Goal: Task Accomplishment & Management: Complete application form

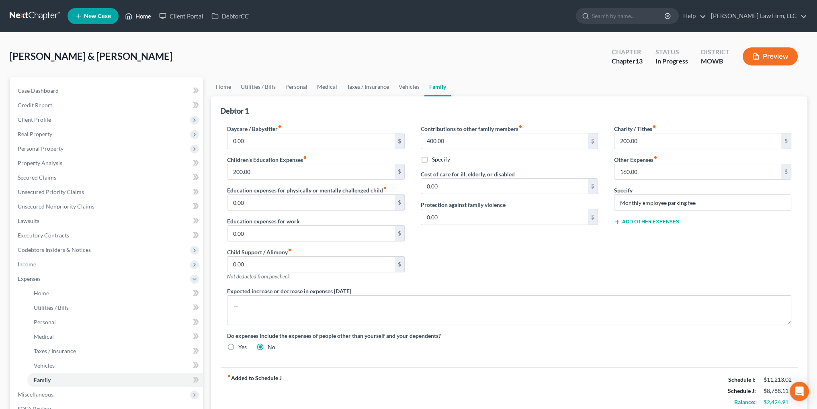
click at [137, 15] on link "Home" at bounding box center [138, 16] width 34 height 14
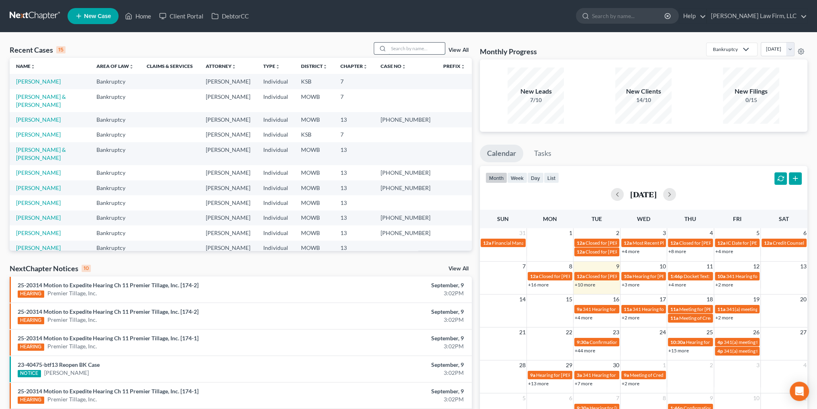
click at [408, 48] on input "search" at bounding box center [417, 49] width 56 height 12
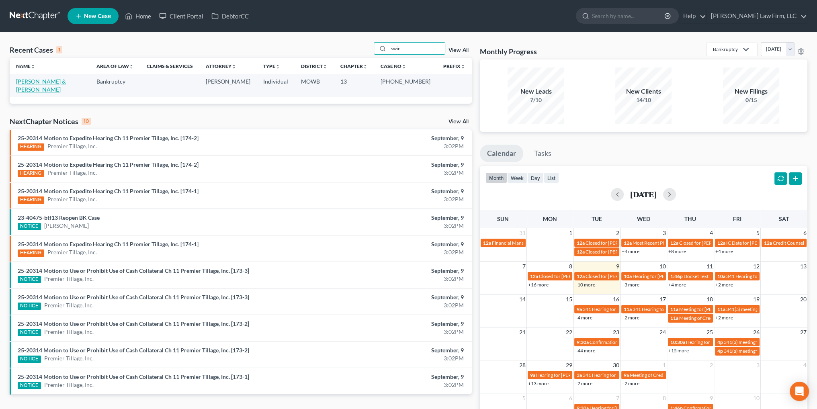
type input "swin"
click at [47, 82] on link "[PERSON_NAME] & [PERSON_NAME]" at bounding box center [41, 85] width 50 height 15
select select "4"
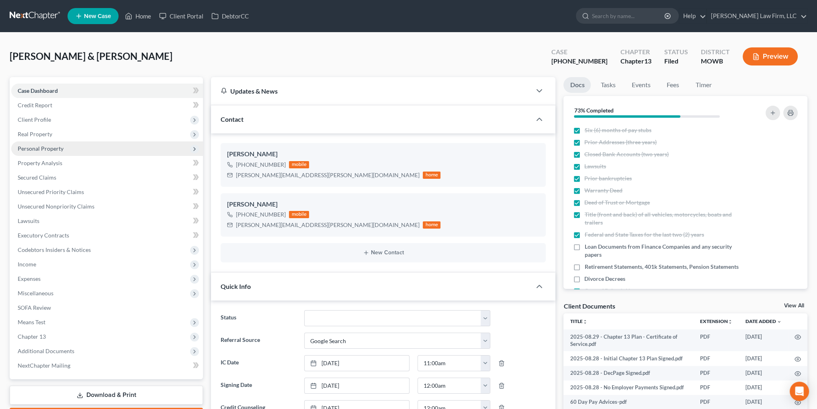
scroll to position [16, 0]
click at [39, 191] on span "Unsecured Priority Claims" at bounding box center [51, 191] width 66 height 7
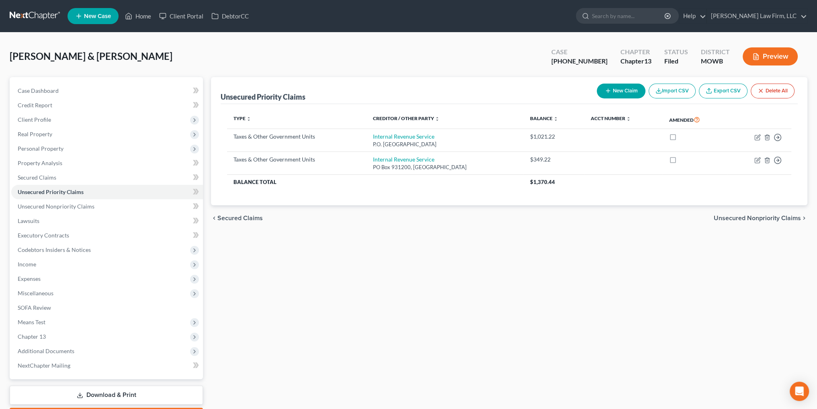
click at [613, 92] on button "New Claim" at bounding box center [621, 91] width 49 height 15
select select "2"
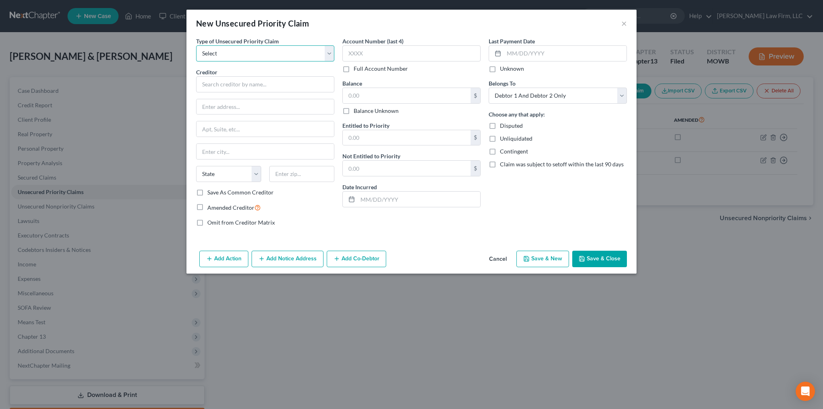
click at [252, 53] on select "Select Taxes & Other Government Units Domestic Support Obligations Extensions o…" at bounding box center [265, 53] width 138 height 16
select select "0"
click at [196, 45] on select "Select Taxes & Other Government Units Domestic Support Obligations Extensions o…" at bounding box center [265, 53] width 138 height 16
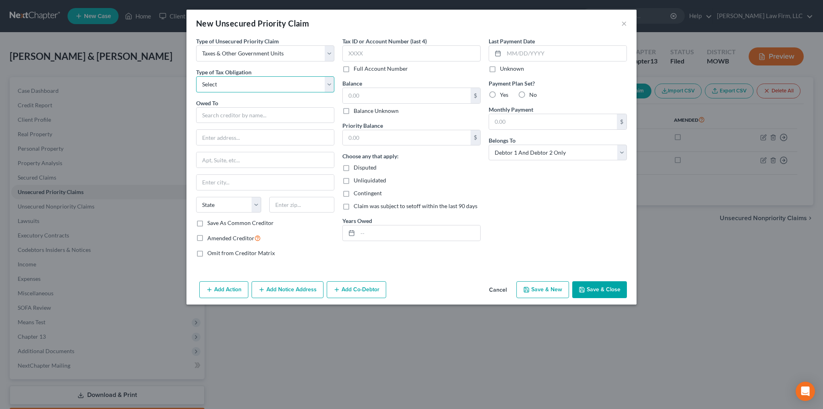
click at [218, 82] on select "Select Federal City State Franchise Tax Board Other" at bounding box center [265, 84] width 138 height 16
select select "2"
click at [196, 76] on select "Select Federal City State Franchise Tax Board Other" at bounding box center [265, 84] width 138 height 16
click at [219, 114] on input "text" at bounding box center [265, 115] width 138 height 16
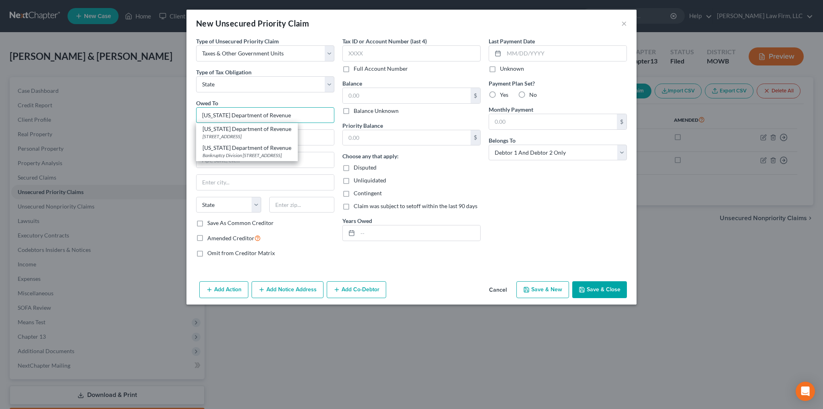
type input "[US_STATE] Department of Revenue"
type input "Taxation Division"
type input "P.O. Box 385"
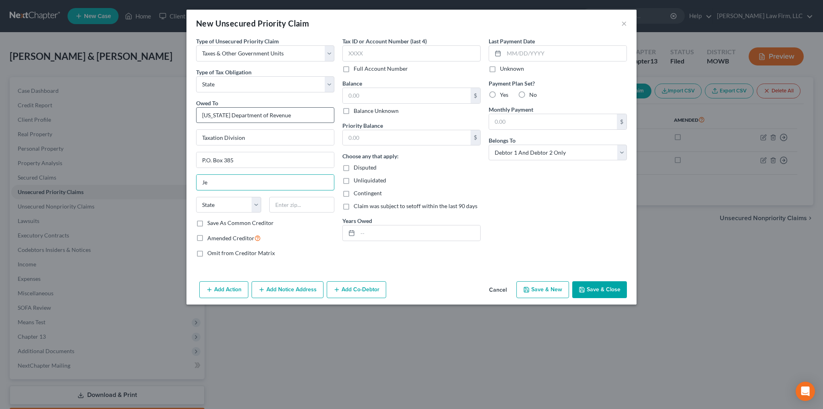
type input "[GEOGRAPHIC_DATA]"
select select "26"
type input "65105-0385"
click at [366, 233] on input "text" at bounding box center [419, 232] width 123 height 15
type input "2024"
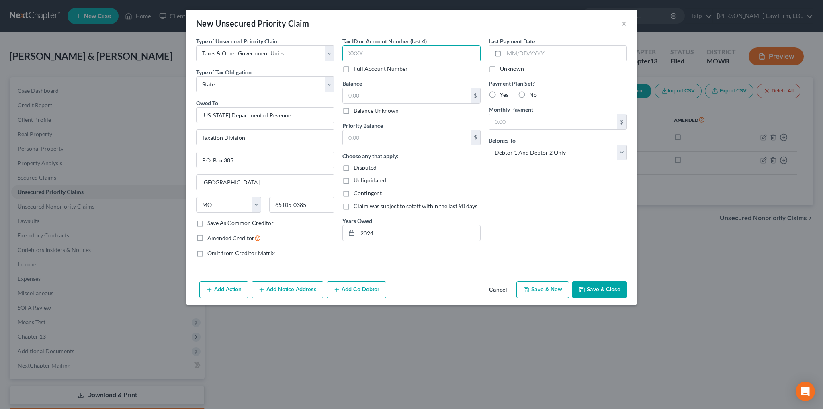
click at [364, 55] on input "text" at bounding box center [411, 53] width 138 height 16
type input "5878"
click at [372, 95] on input "text" at bounding box center [407, 95] width 128 height 15
type input "74.88"
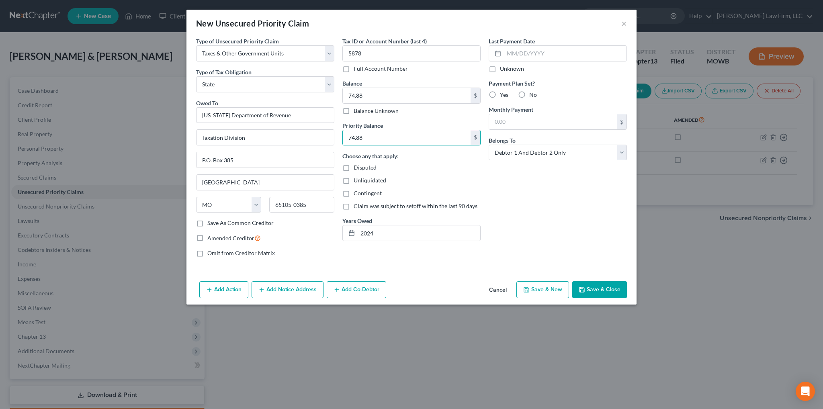
click at [606, 290] on button "Save & Close" at bounding box center [599, 289] width 55 height 17
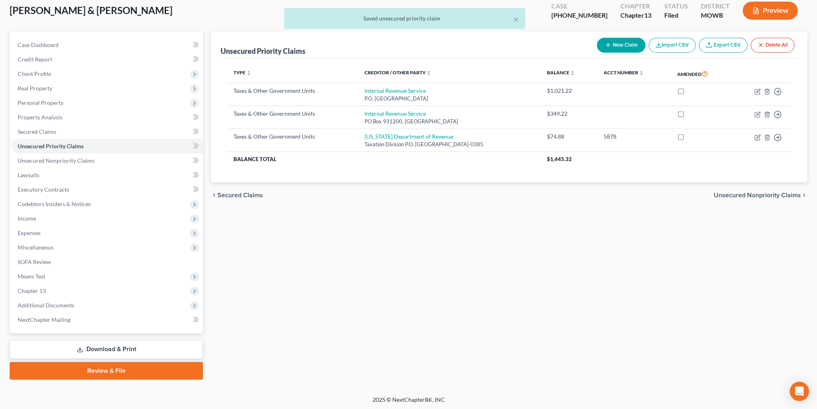
scroll to position [47, 0]
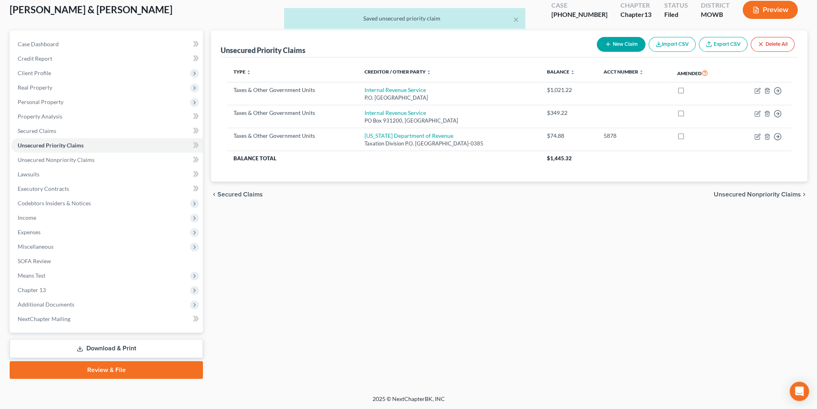
click at [112, 348] on link "Download & Print" at bounding box center [106, 348] width 193 height 19
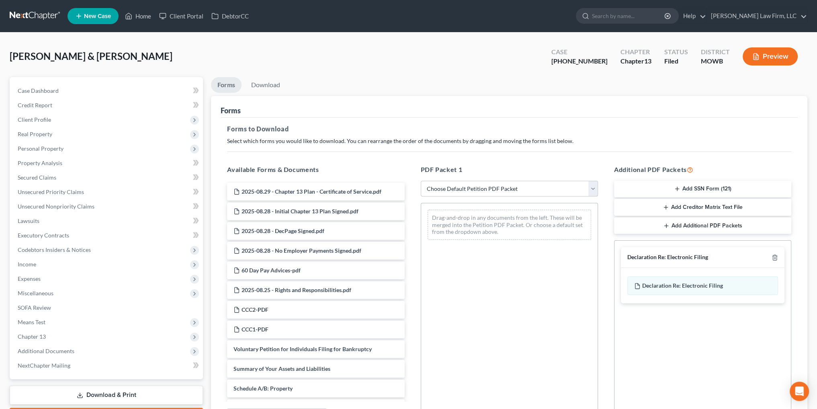
click at [458, 190] on select "Choose Default Petition PDF Packet Complete Bankruptcy Petition (all forms and …" at bounding box center [509, 189] width 177 height 16
select select "2"
click at [421, 181] on select "Choose Default Petition PDF Packet Complete Bankruptcy Petition (all forms and …" at bounding box center [509, 189] width 177 height 16
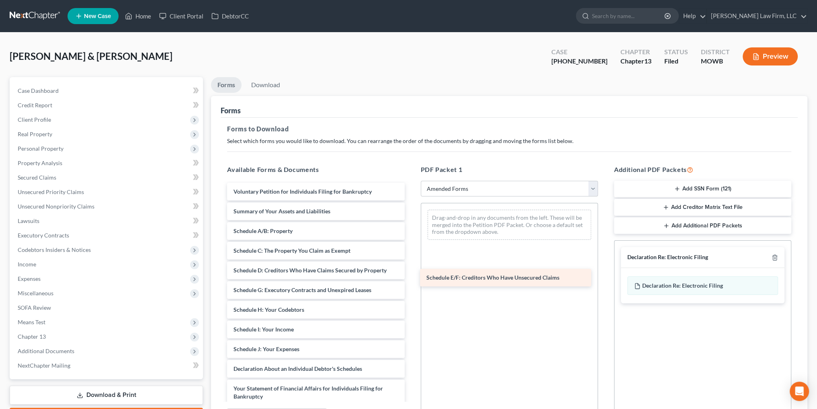
drag, startPoint x: 321, startPoint y: 289, endPoint x: 514, endPoint y: 277, distance: 193.2
click at [411, 277] on div "Schedule E/F: Creditors Who Have Unsecured Claims Voluntary Petition for Indivi…" at bounding box center [316, 357] width 190 height 349
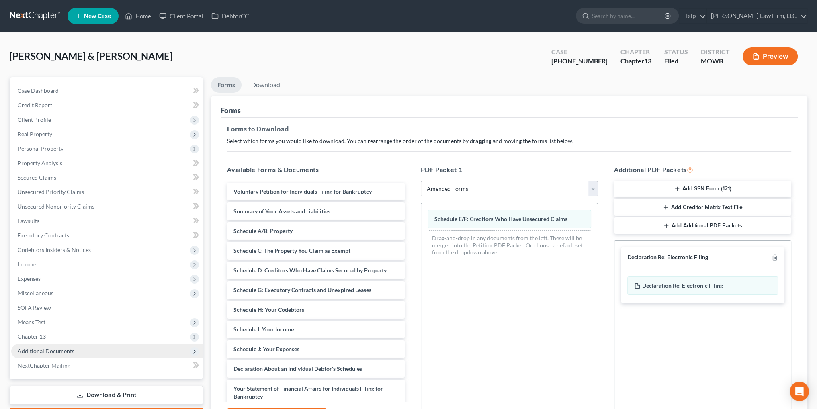
click at [51, 351] on span "Additional Documents" at bounding box center [46, 351] width 57 height 7
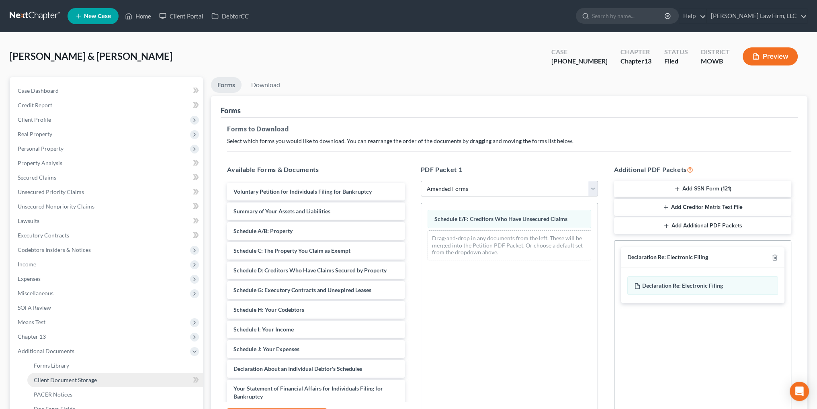
click at [77, 380] on span "Client Document Storage" at bounding box center [65, 380] width 63 height 7
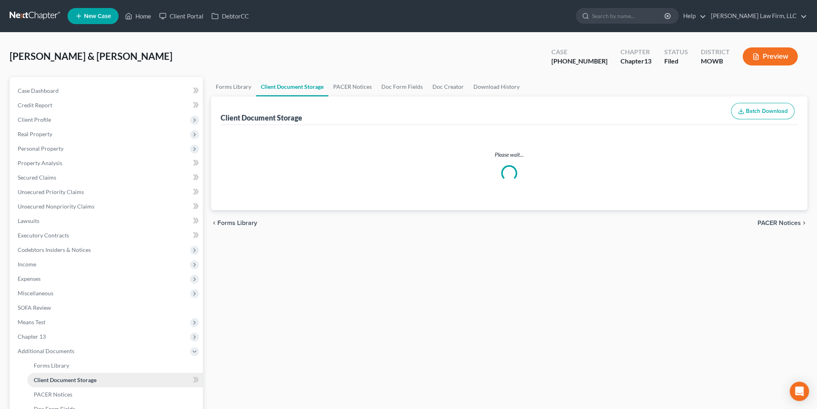
select select "5"
select select "9"
select select "21"
select select "22"
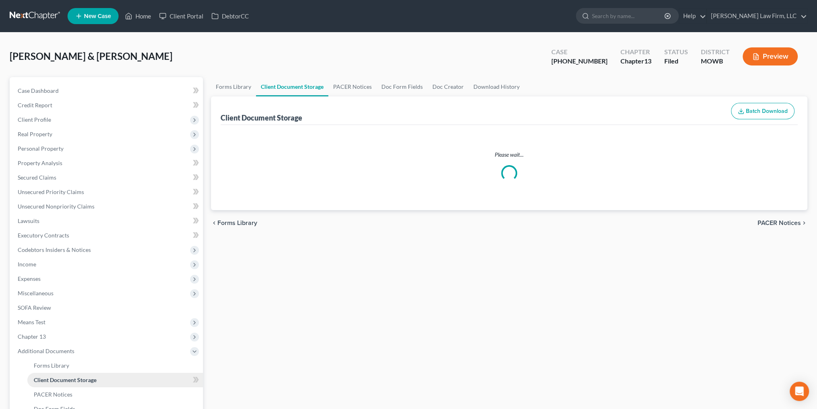
select select "24"
select select "18"
select select "7"
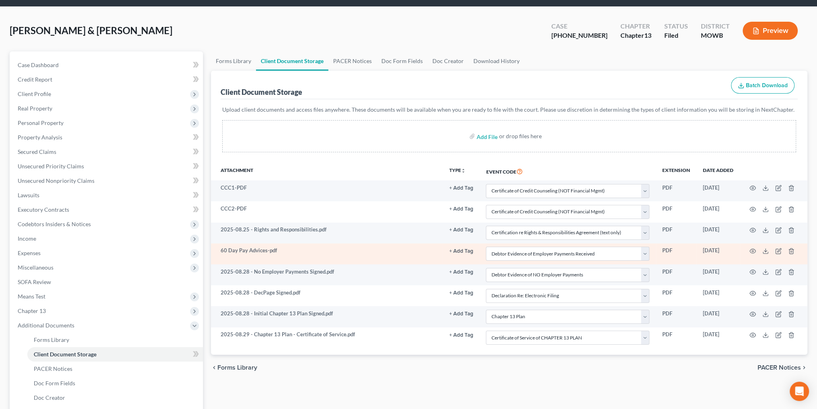
scroll to position [40, 0]
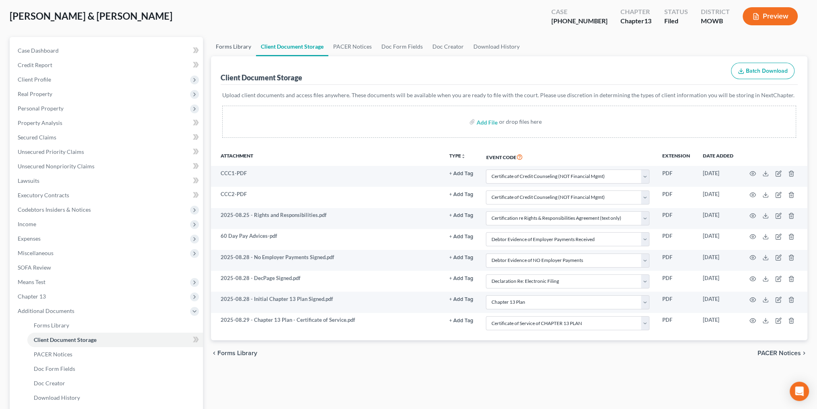
click at [233, 45] on link "Forms Library" at bounding box center [233, 46] width 45 height 19
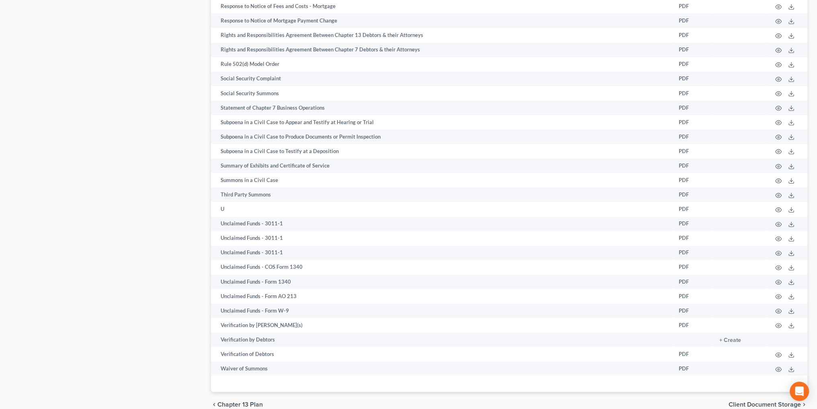
scroll to position [1365, 0]
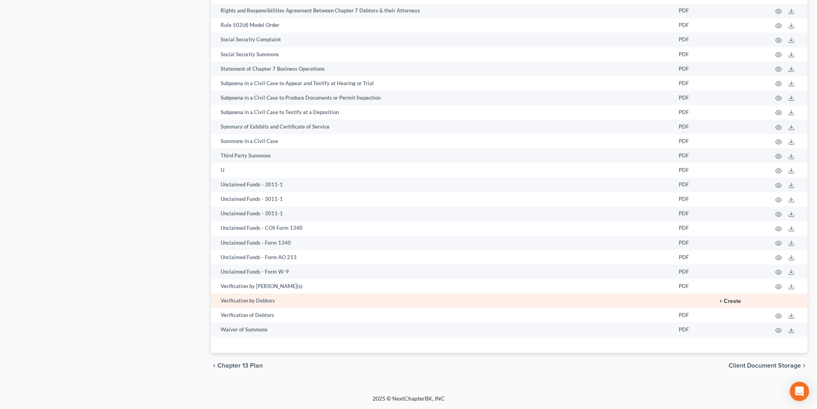
click at [729, 301] on button "+ Create" at bounding box center [730, 302] width 22 height 6
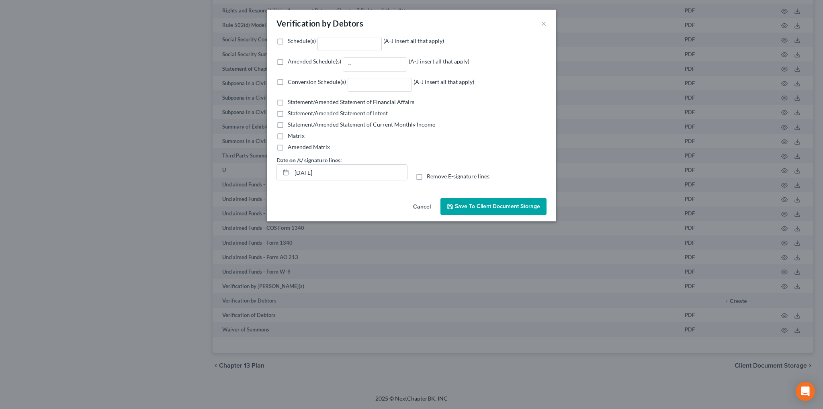
click at [288, 61] on label "Amended Schedule(s) (A-J insert all that apply)" at bounding box center [379, 64] width 182 height 14
click at [291, 61] on input "Amended Schedule(s) (A-J insert all that apply)" at bounding box center [293, 59] width 5 height 5
checkbox input "true"
click at [369, 61] on input "Amended Schedule(s) (A-J insert all that apply)" at bounding box center [374, 64] width 63 height 13
type input "E/F"
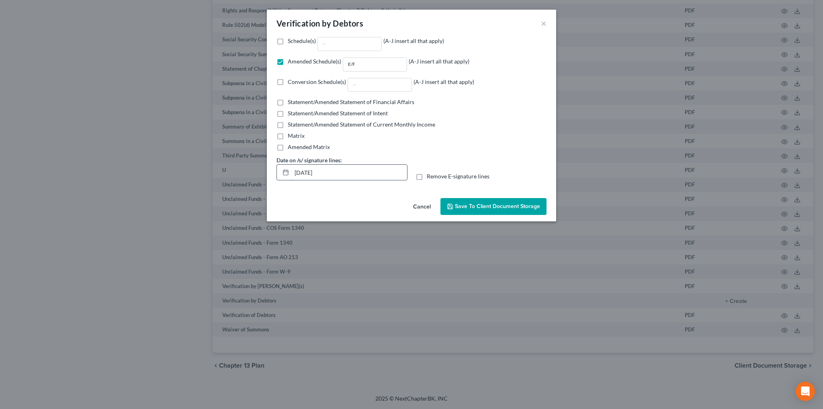
drag, startPoint x: 326, startPoint y: 170, endPoint x: 287, endPoint y: 172, distance: 39.1
click at [287, 172] on div "[DATE]" at bounding box center [341, 172] width 131 height 16
click at [427, 177] on label "Remove E-signature lines" at bounding box center [458, 176] width 63 height 8
click at [430, 177] on input "Remove E-signature lines" at bounding box center [432, 174] width 5 height 5
checkbox input "true"
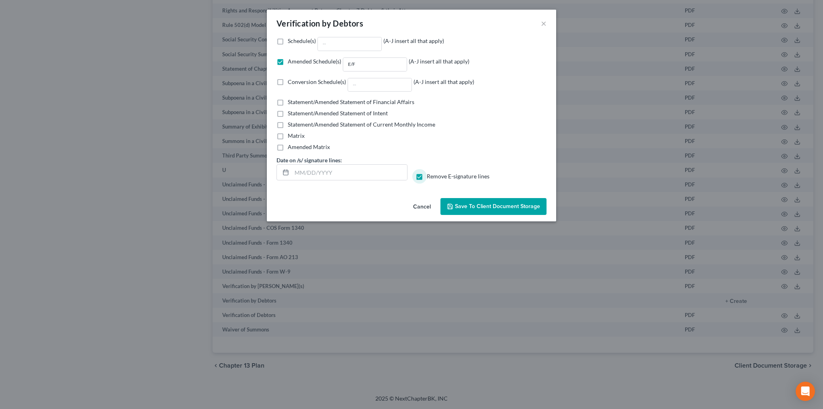
click at [503, 205] on span "Save to Client Document Storage" at bounding box center [497, 206] width 85 height 7
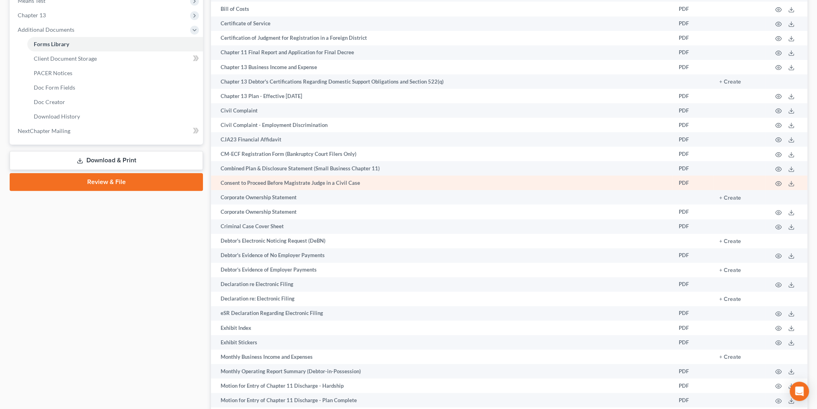
scroll to position [320, 0]
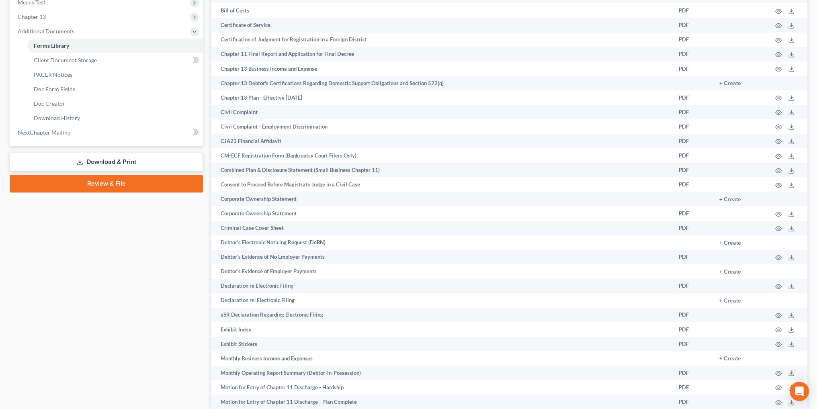
click at [102, 161] on link "Download & Print" at bounding box center [106, 162] width 193 height 19
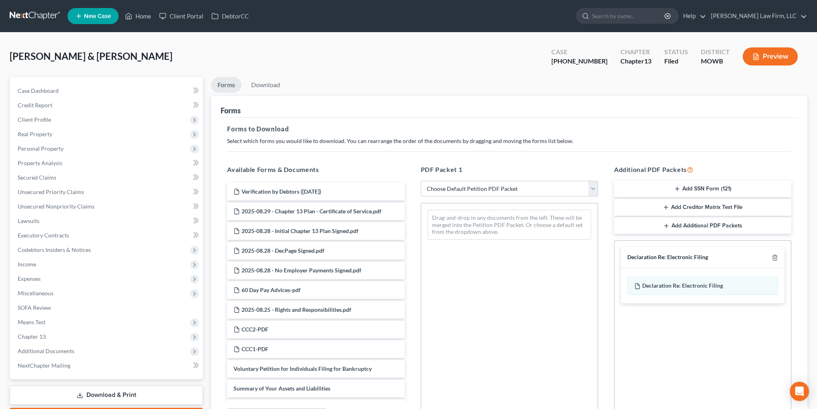
click at [486, 190] on select "Choose Default Petition PDF Packet Complete Bankruptcy Petition (all forms and …" at bounding box center [509, 189] width 177 height 16
select select "2"
click at [421, 181] on select "Choose Default Petition PDF Packet Complete Bankruptcy Petition (all forms and …" at bounding box center [509, 189] width 177 height 16
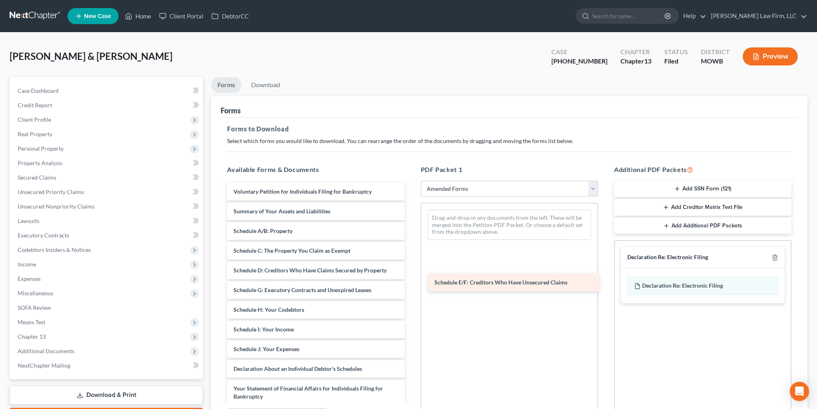
drag, startPoint x: 302, startPoint y: 288, endPoint x: 503, endPoint y: 281, distance: 201.0
click at [411, 281] on div "Schedule E/F: Creditors Who Have Unsecured Claims Voluntary Petition for Indivi…" at bounding box center [316, 357] width 190 height 349
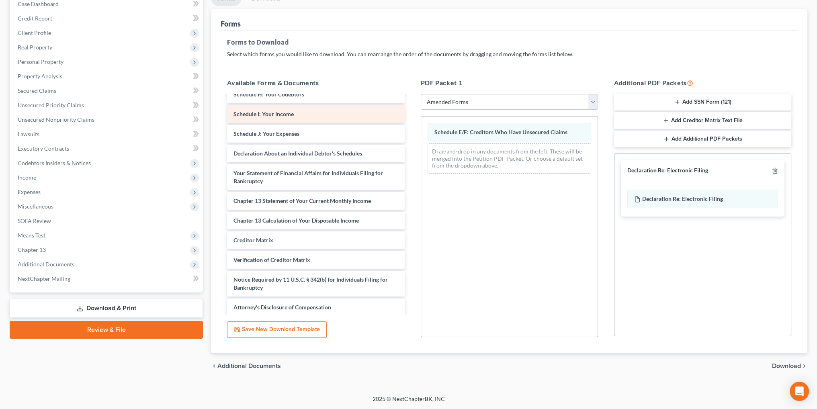
scroll to position [132, 0]
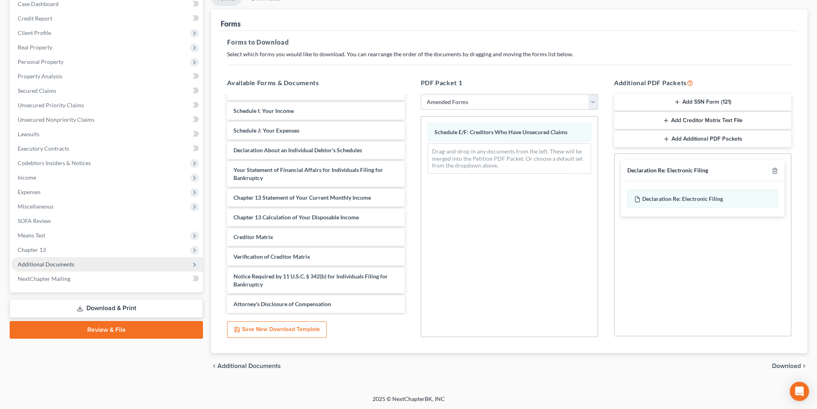
click at [41, 265] on span "Additional Documents" at bounding box center [46, 264] width 57 height 7
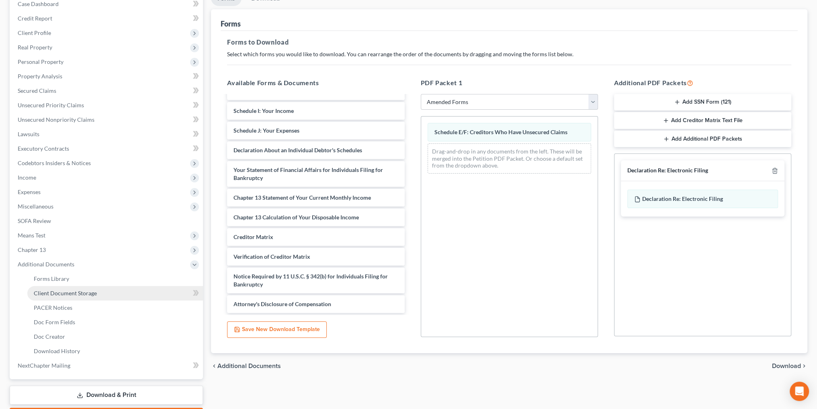
click at [63, 293] on span "Client Document Storage" at bounding box center [65, 293] width 63 height 7
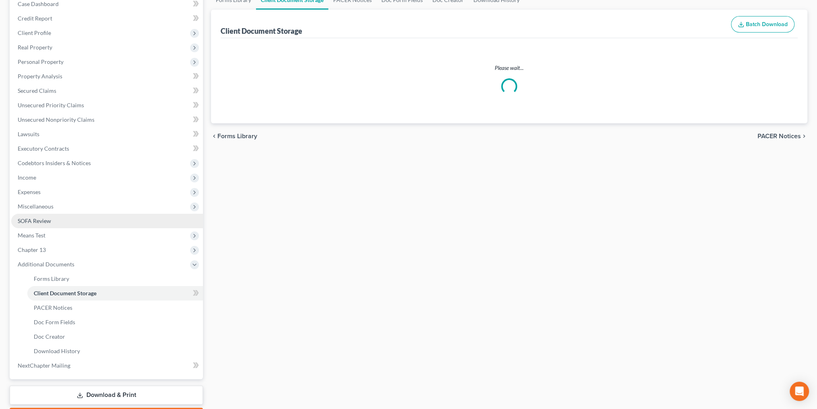
scroll to position [18, 0]
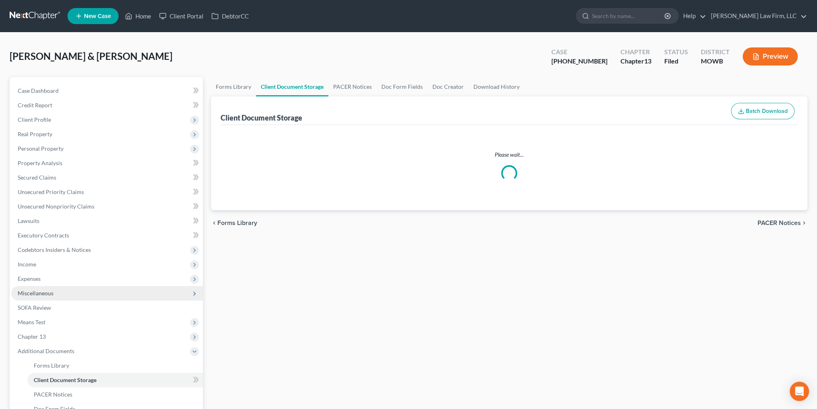
select select "5"
select select "9"
select select "21"
select select "22"
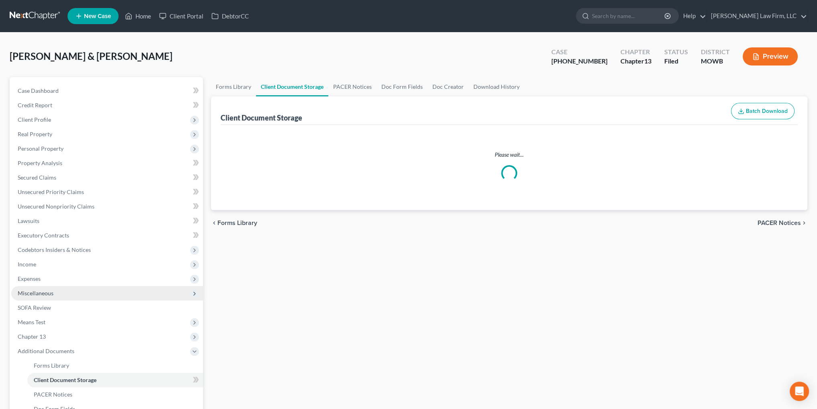
select select "24"
select select "18"
select select "7"
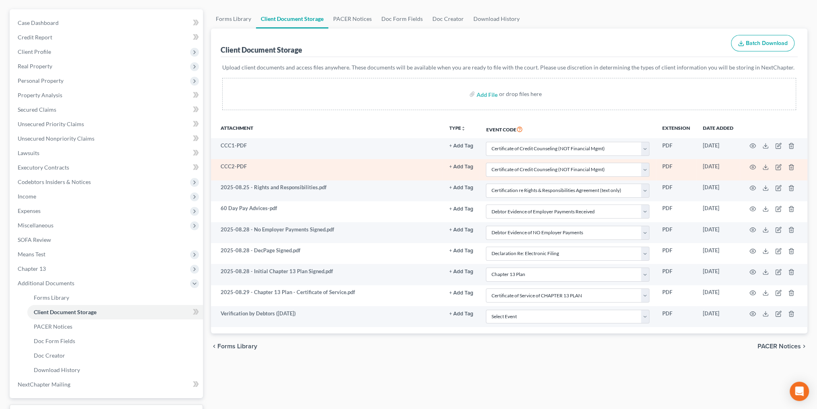
scroll to position [80, 0]
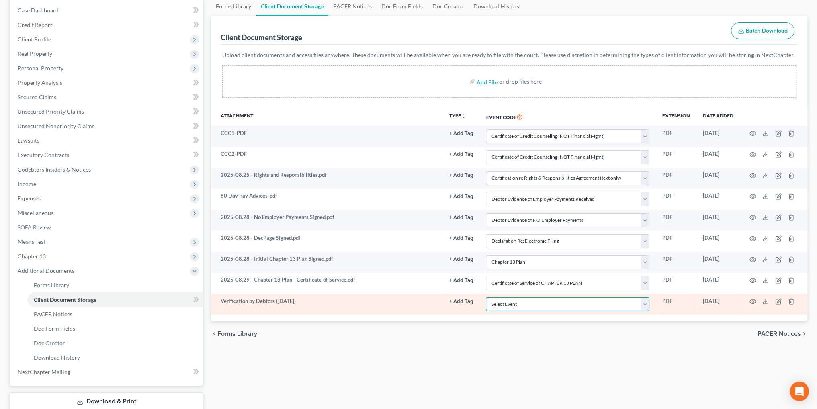
click at [643, 303] on select "Select Event 20 Largest Unsecured Creditors Affidavit re: NO Tax Returns Amende…" at bounding box center [568, 304] width 164 height 14
click at [766, 301] on polyline at bounding box center [765, 301] width 3 height 1
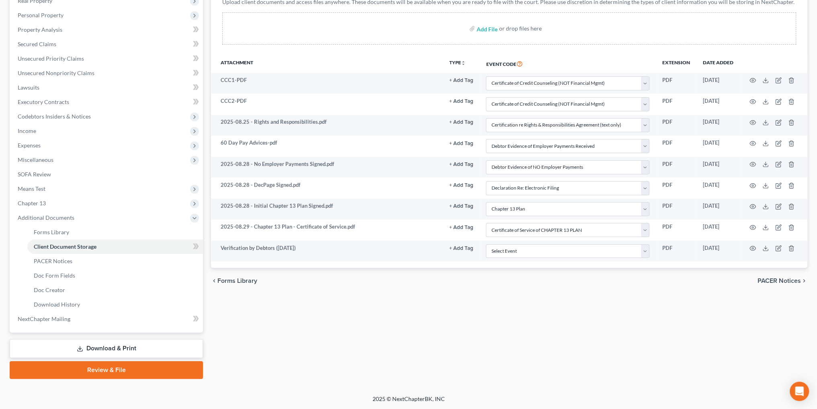
drag, startPoint x: 112, startPoint y: 348, endPoint x: 174, endPoint y: 339, distance: 62.5
click at [112, 348] on link "Download & Print" at bounding box center [106, 348] width 193 height 19
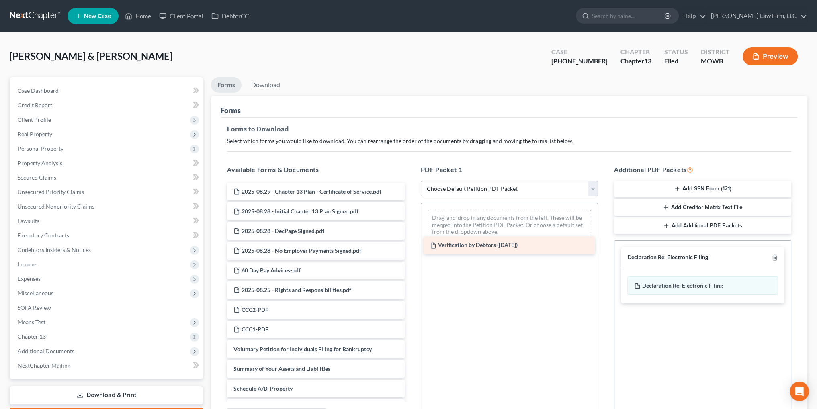
drag, startPoint x: 338, startPoint y: 189, endPoint x: 534, endPoint y: 243, distance: 203.8
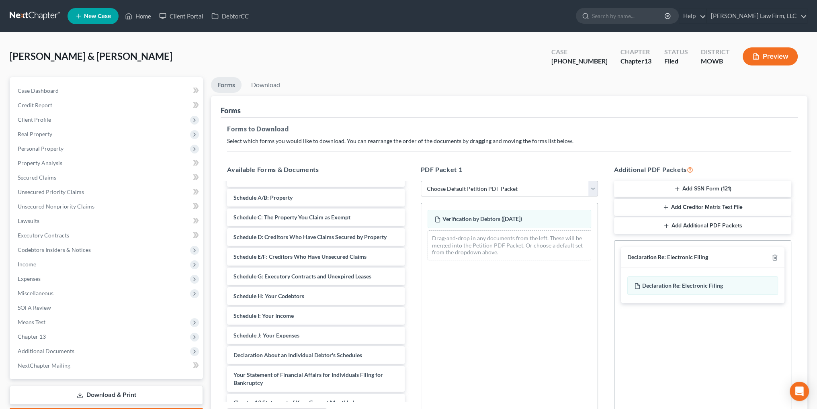
scroll to position [188, 0]
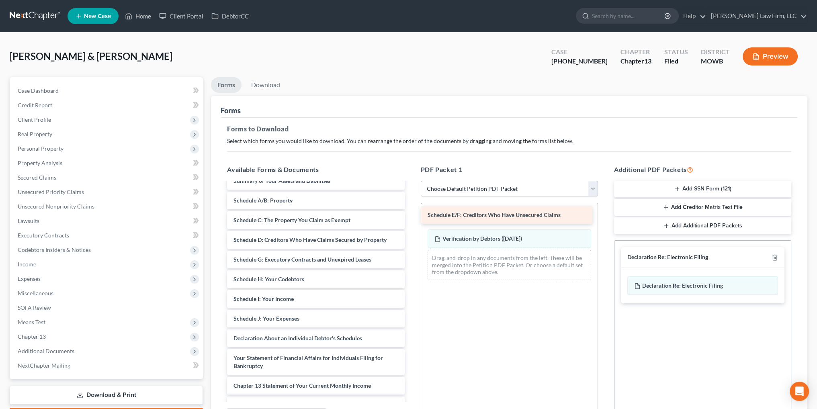
drag, startPoint x: 295, startPoint y: 255, endPoint x: 489, endPoint y: 211, distance: 198.3
click at [411, 211] on div "Schedule E/F: Creditors Who Have Unsecured Claims 2025-08.29 - Chapter 13 Plan …" at bounding box center [316, 248] width 190 height 506
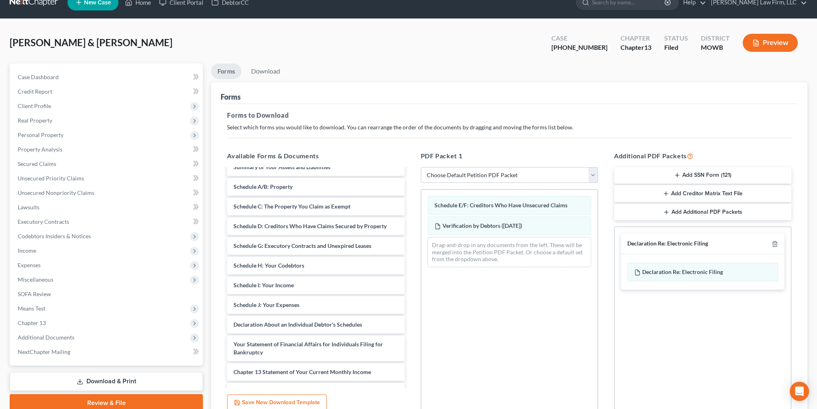
scroll to position [87, 0]
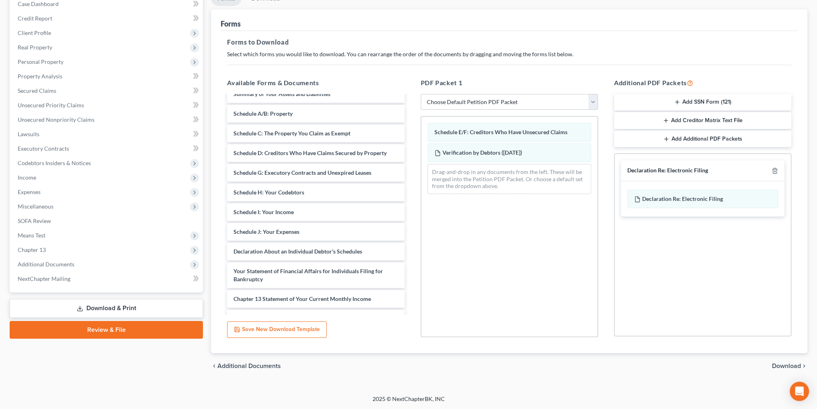
click at [788, 364] on span "Download" at bounding box center [786, 366] width 29 height 6
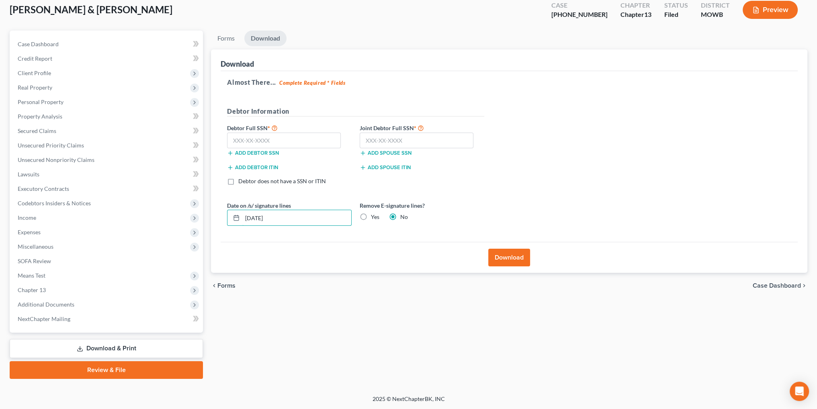
drag, startPoint x: 297, startPoint y: 214, endPoint x: 217, endPoint y: 220, distance: 81.0
click at [217, 220] on div "Download Almost There... Complete Required * Fields Debtor Information Debtor F…" at bounding box center [509, 161] width 596 height 224
click at [371, 216] on label "Yes" at bounding box center [375, 217] width 8 height 8
click at [374, 216] on input "Yes" at bounding box center [376, 215] width 5 height 5
radio input "true"
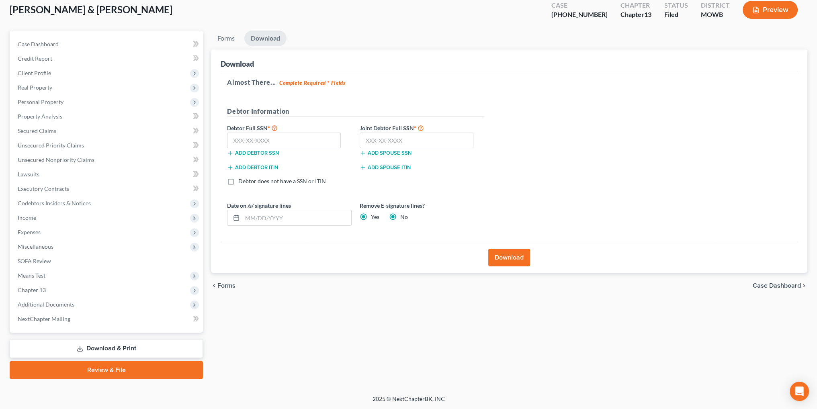
radio input "false"
click at [260, 141] on input "text" at bounding box center [284, 141] width 114 height 16
click at [252, 136] on input "text" at bounding box center [284, 141] width 114 height 16
paste input "498-96-5878"
type input "498-96-5878"
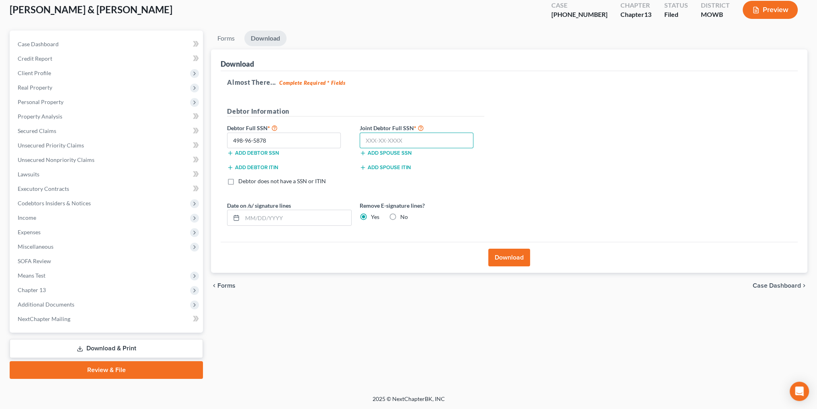
click at [432, 142] on input "text" at bounding box center [417, 141] width 114 height 16
paste input "510-96-1168"
type input "510-96-1168"
click at [505, 259] on button "Download" at bounding box center [509, 258] width 42 height 18
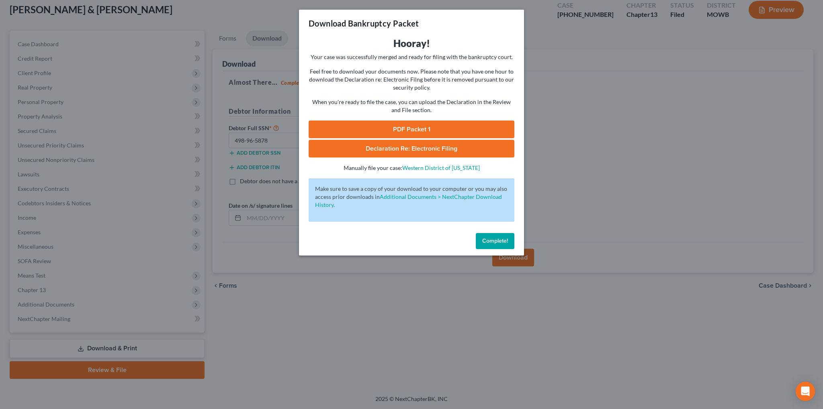
click at [412, 127] on link "PDF Packet 1" at bounding box center [412, 130] width 206 height 18
click at [508, 240] on button "Complete!" at bounding box center [495, 241] width 39 height 16
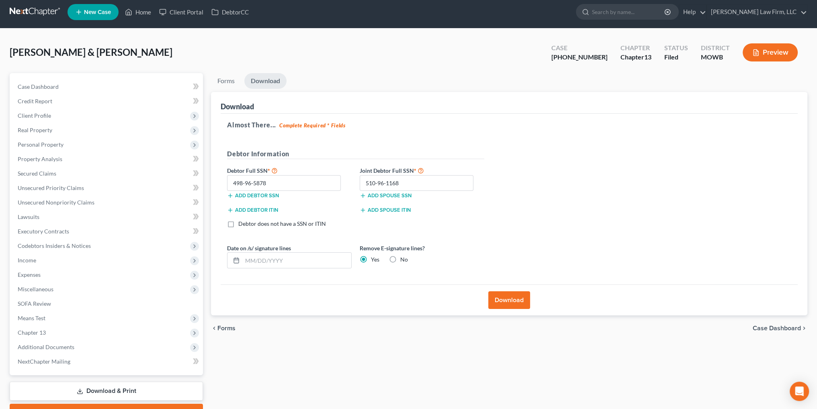
scroll to position [0, 0]
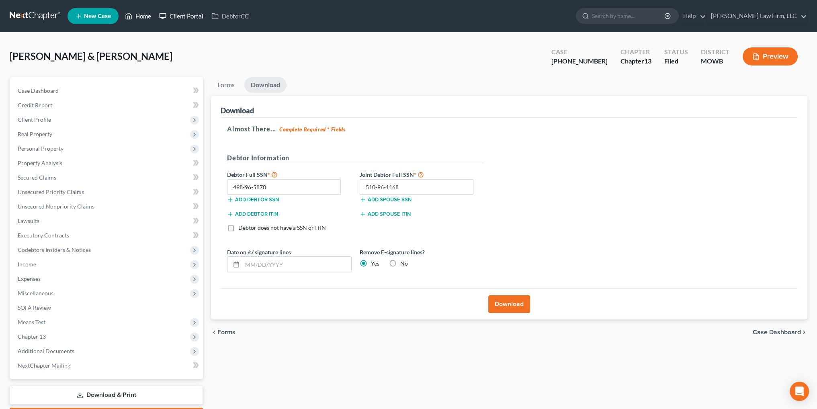
click at [141, 16] on link "Home" at bounding box center [138, 16] width 34 height 14
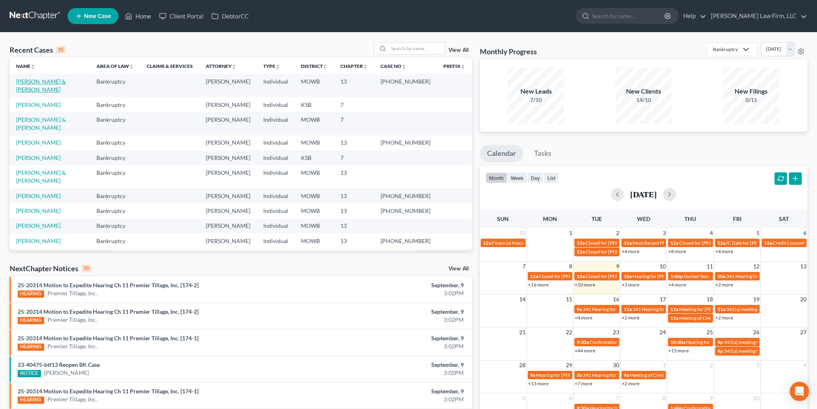
click at [32, 78] on link "[PERSON_NAME] & [PERSON_NAME]" at bounding box center [41, 85] width 50 height 15
select select "4"
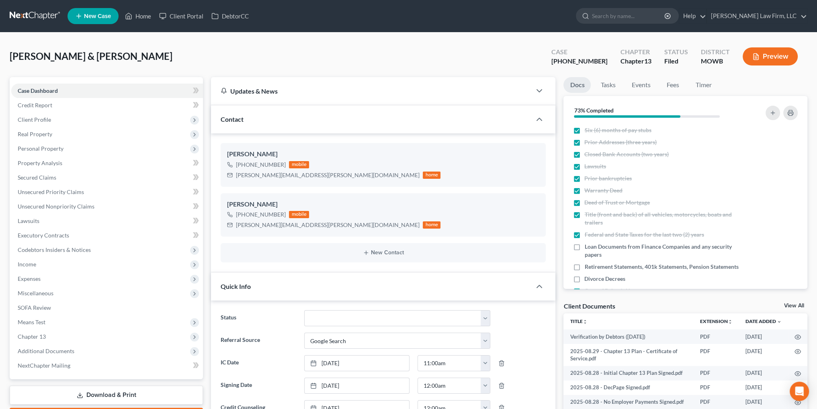
scroll to position [16, 0]
click at [106, 391] on link "Download & Print" at bounding box center [106, 395] width 193 height 19
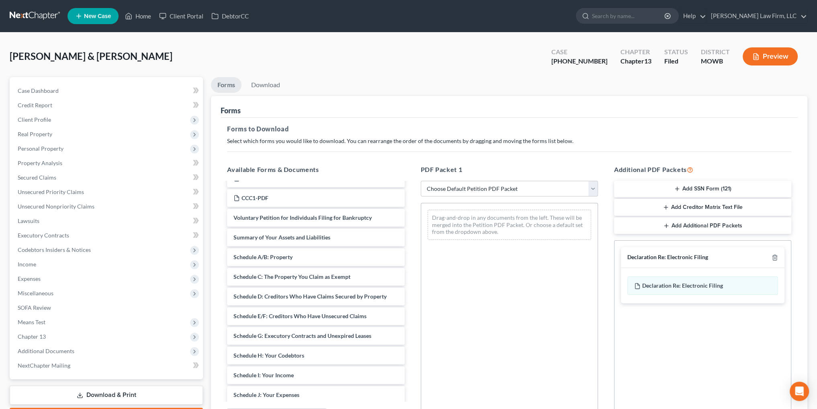
scroll to position [161, 0]
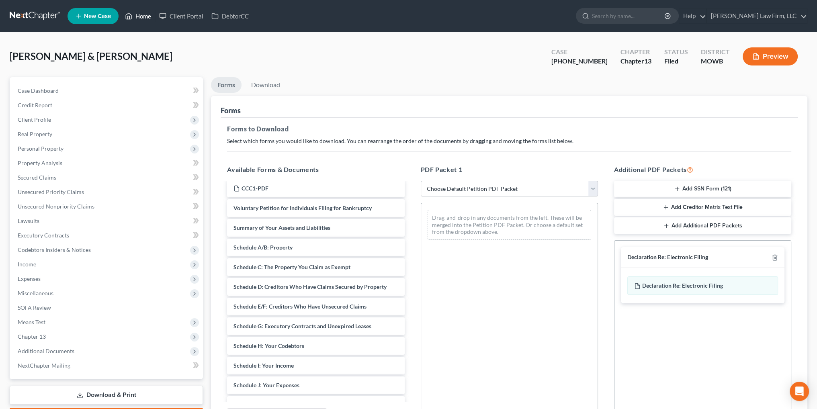
click at [140, 20] on link "Home" at bounding box center [138, 16] width 34 height 14
